Goal: Obtain resource: Obtain resource

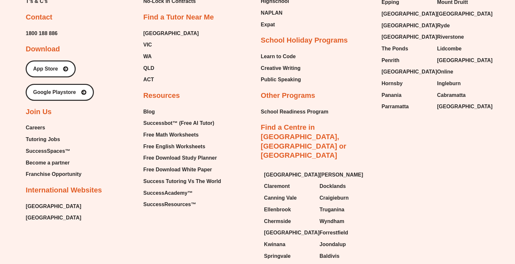
scroll to position [2774, 0]
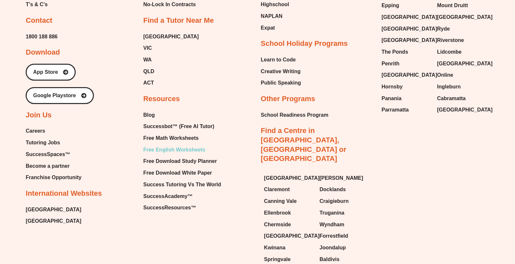
click at [175, 145] on span "Free English Worksheets" at bounding box center [174, 150] width 62 height 10
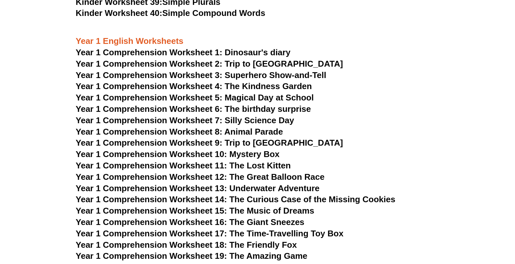
scroll to position [1131, 0]
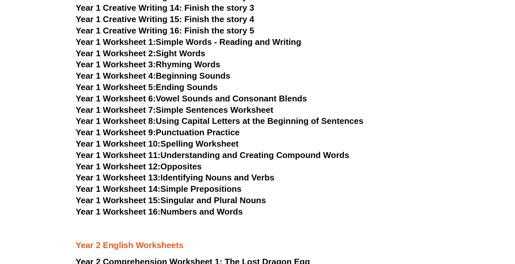
click at [177, 132] on link "Year 1 Worksheet 9: Punctuation Practice" at bounding box center [158, 132] width 164 height 10
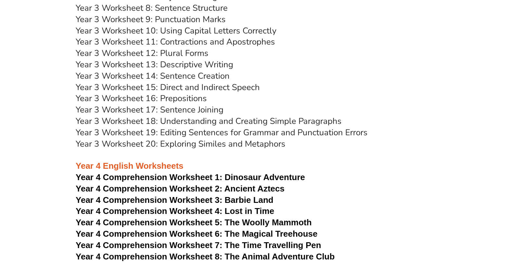
click at [286, 132] on link "Year 3 Worksheet 19: Editing Sentences for Grammar and Punctuation Errors" at bounding box center [222, 132] width 292 height 11
click at [379, 49] on h3 "Year 3 Worksheet 12: Plural Forms" at bounding box center [258, 53] width 364 height 11
